Goal: Information Seeking & Learning: Understand process/instructions

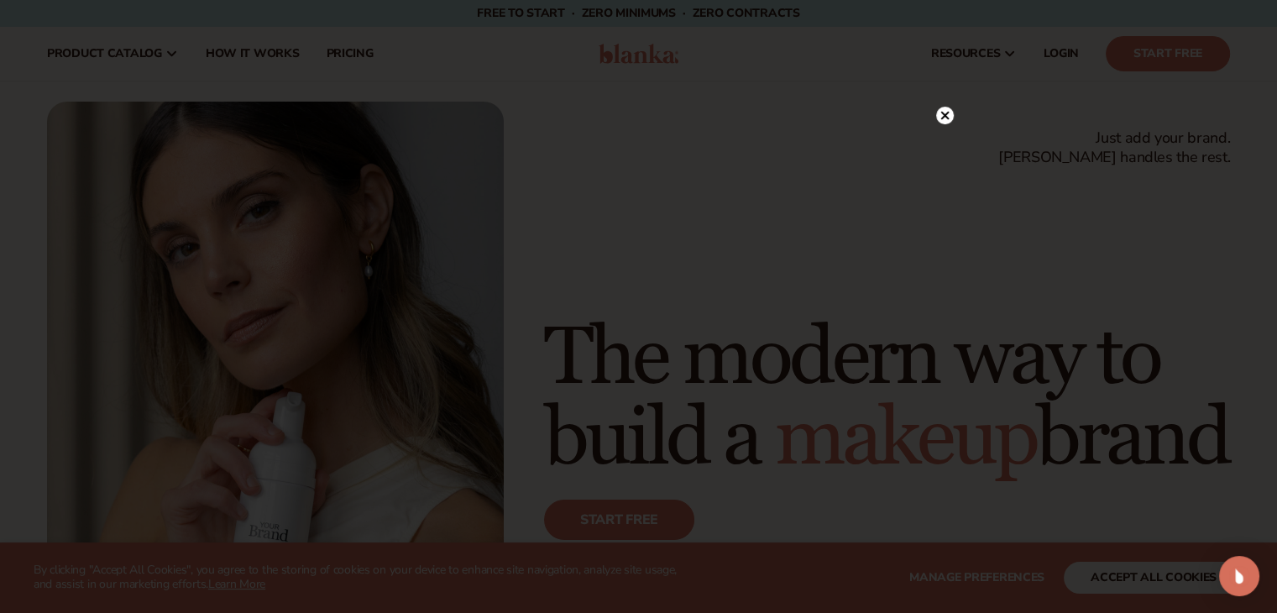
click at [945, 105] on div at bounding box center [945, 114] width 18 height 29
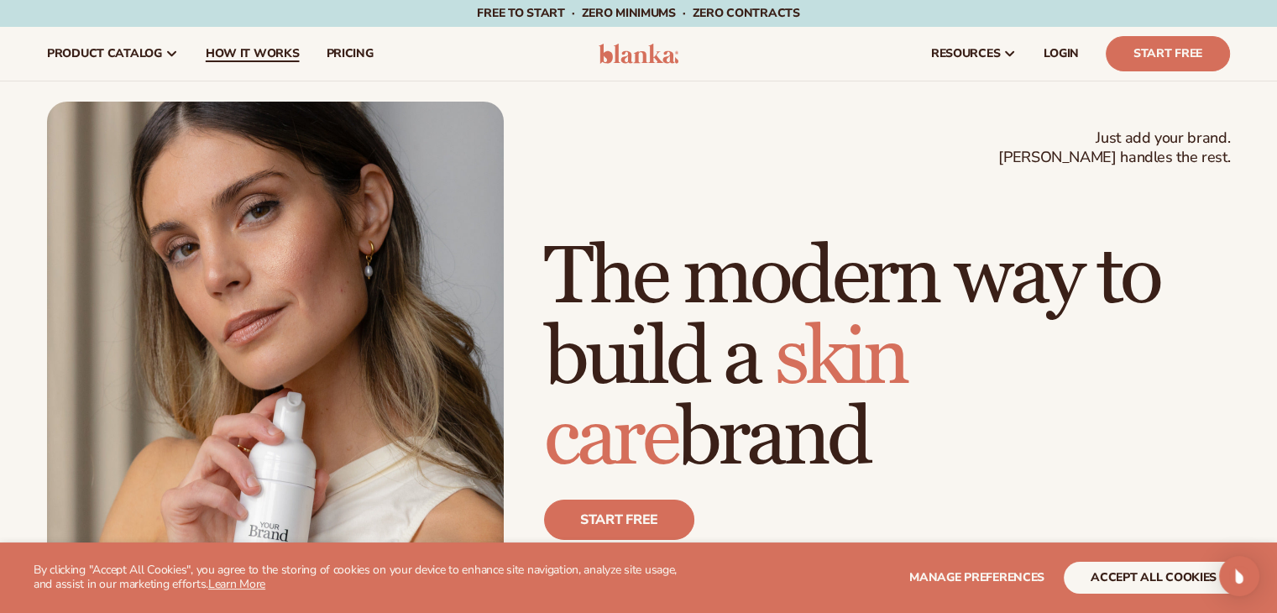
click at [211, 55] on span "How It Works" at bounding box center [253, 53] width 94 height 13
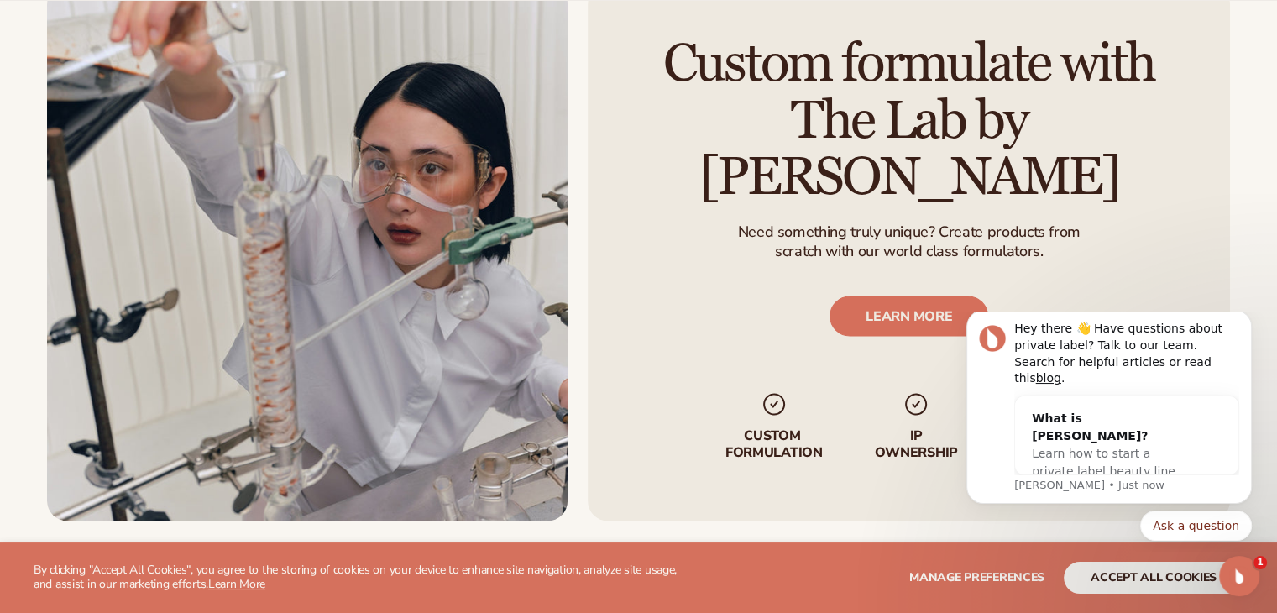
scroll to position [2923, 0]
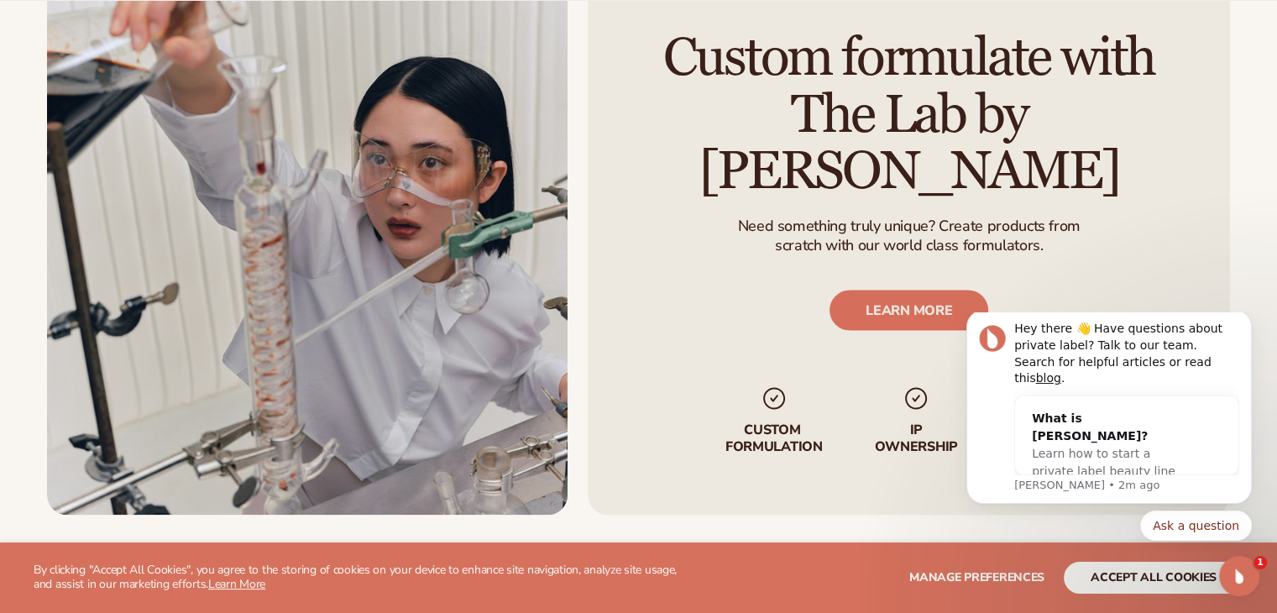
click at [761, 421] on p "Custom formulation" at bounding box center [773, 437] width 105 height 32
